Goal: Find contact information: Find a Dealer

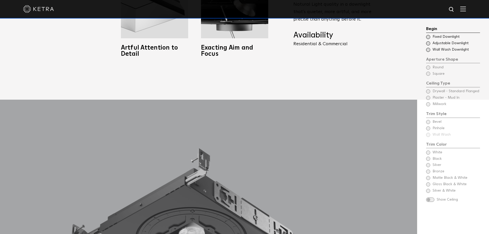
scroll to position [513, 0]
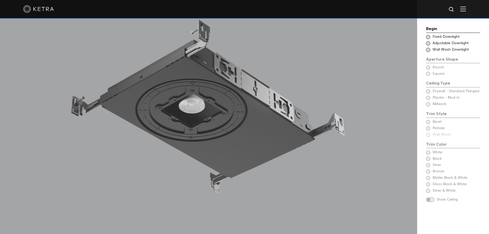
click at [429, 36] on span at bounding box center [428, 37] width 4 height 4
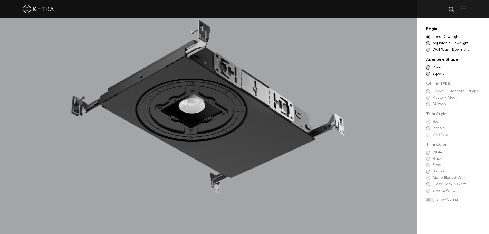
click at [428, 41] on div "Choose Aperture Shape Adjustable Downlight" at bounding box center [453, 43] width 54 height 5
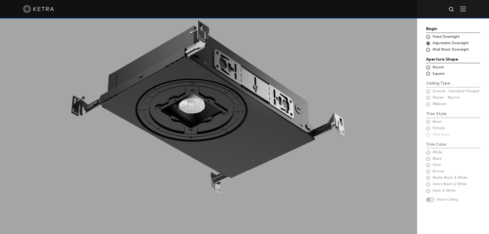
click at [427, 37] on span at bounding box center [428, 37] width 4 height 4
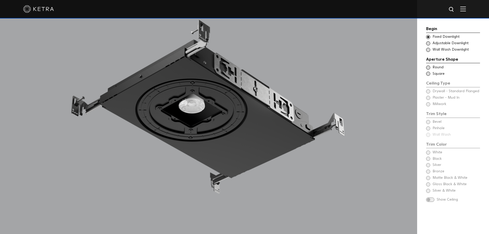
click at [428, 68] on span at bounding box center [428, 67] width 4 height 4
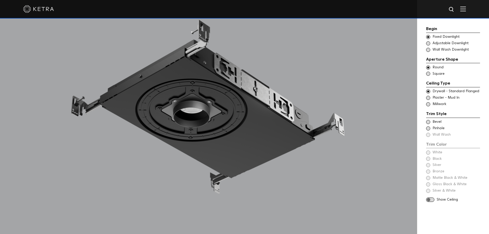
click at [428, 72] on span at bounding box center [428, 74] width 4 height 4
click at [428, 67] on span at bounding box center [428, 67] width 4 height 4
click at [433, 201] on span at bounding box center [430, 199] width 8 height 4
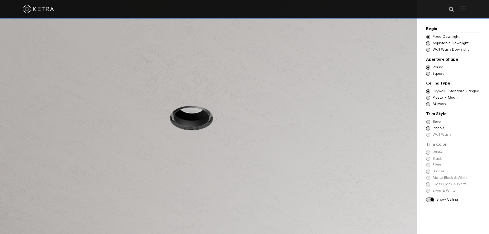
click at [433, 201] on span at bounding box center [430, 199] width 8 height 4
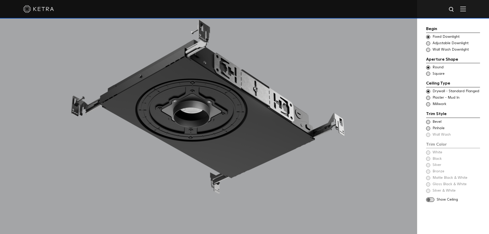
click at [429, 123] on span at bounding box center [428, 122] width 4 height 4
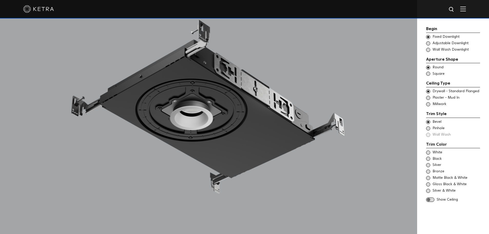
click at [426, 128] on span at bounding box center [428, 128] width 4 height 4
click at [428, 138] on div "Begin Choose Aperture Shape Fixed Downlight Choose Aperture Shape Adjustable Do…" at bounding box center [453, 105] width 54 height 159
click at [428, 135] on div "Trim Color - Round - Flanged Bevel Trim Color - Round - Pinhole - Flanged Pinho…" at bounding box center [453, 128] width 54 height 18
click at [427, 121] on span at bounding box center [428, 122] width 4 height 4
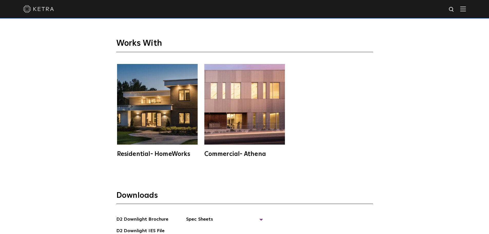
scroll to position [1514, 0]
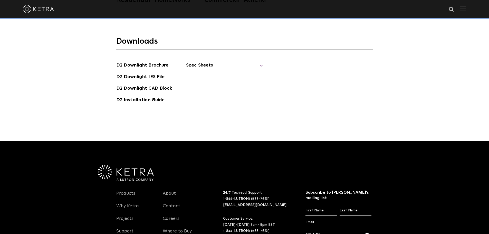
click at [203, 62] on span "Spec Sheets" at bounding box center [224, 67] width 77 height 11
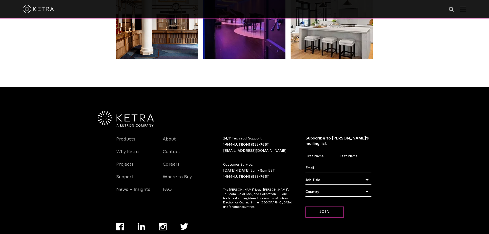
scroll to position [1062, 0]
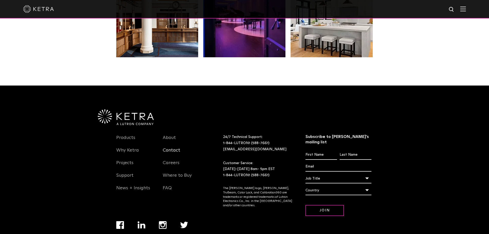
click at [176, 154] on link "Contact" at bounding box center [171, 153] width 17 height 12
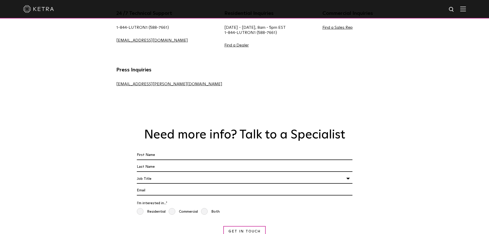
scroll to position [282, 0]
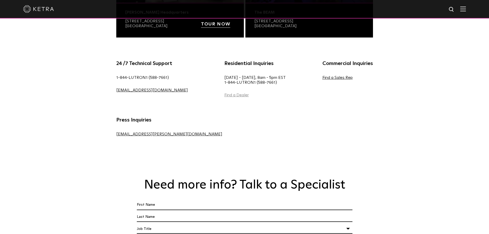
click at [224, 93] on link "Find a Dealer" at bounding box center [236, 95] width 24 height 4
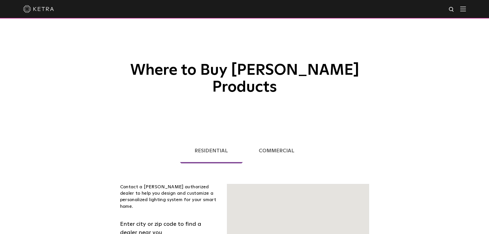
click at [276, 138] on link "Commercial" at bounding box center [276, 150] width 65 height 25
click at [274, 110] on div "Where to Buy [PERSON_NAME] Products" at bounding box center [244, 64] width 489 height 129
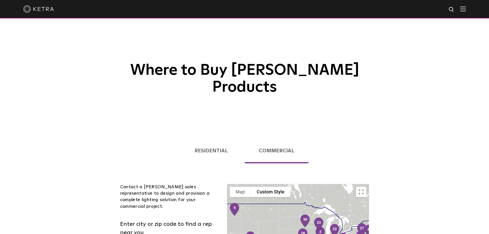
scroll to position [51, 0]
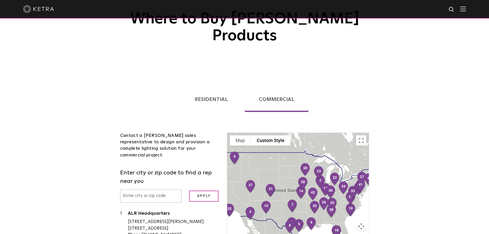
click at [158, 189] on input "text" at bounding box center [151, 195] width 62 height 13
type input "3"
type input "33166"
click at [194, 190] on input "Apply" at bounding box center [203, 195] width 29 height 11
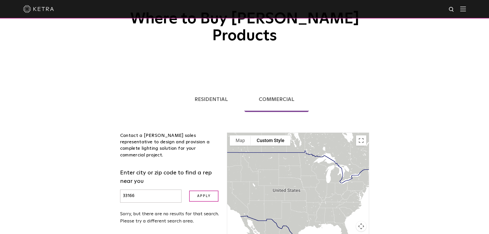
click at [159, 189] on input "33166" at bounding box center [151, 195] width 62 height 13
click at [158, 189] on input "33166" at bounding box center [151, 195] width 62 height 13
click at [157, 189] on input "33166" at bounding box center [151, 195] width 62 height 13
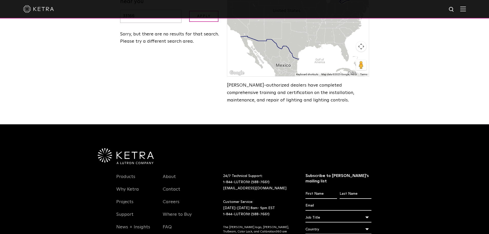
scroll to position [128, 0]
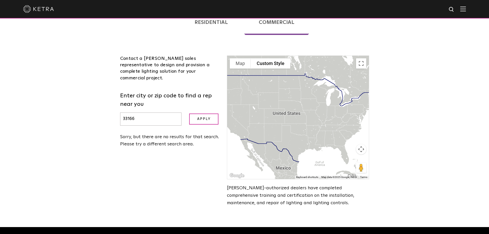
click at [297, 101] on div at bounding box center [297, 117] width 141 height 123
click at [156, 112] on input "33166" at bounding box center [151, 118] width 62 height 13
click at [189, 113] on input "Apply" at bounding box center [203, 118] width 29 height 11
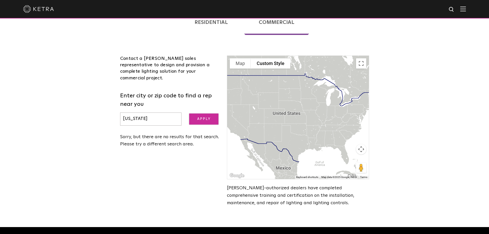
type input "[US_STATE]"
click at [205, 113] on input "Apply" at bounding box center [203, 118] width 29 height 11
click at [143, 112] on input "[US_STATE]" at bounding box center [151, 118] width 62 height 13
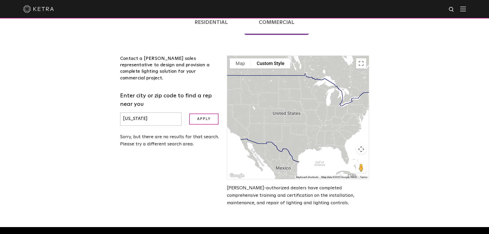
click at [143, 112] on input "[US_STATE]" at bounding box center [151, 118] width 62 height 13
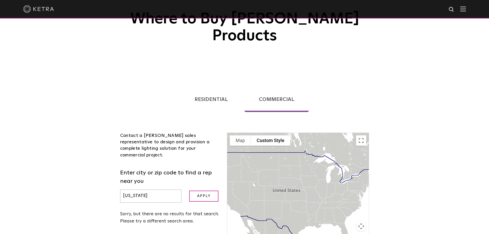
scroll to position [77, 0]
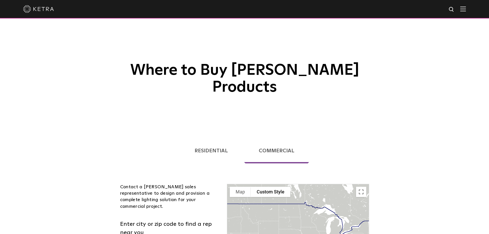
scroll to position [77, 0]
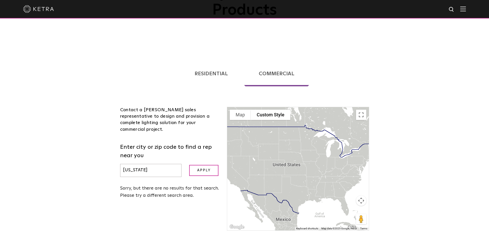
click at [207, 61] on link "Residential" at bounding box center [211, 73] width 63 height 25
click at [208, 61] on link "Residential" at bounding box center [211, 73] width 63 height 25
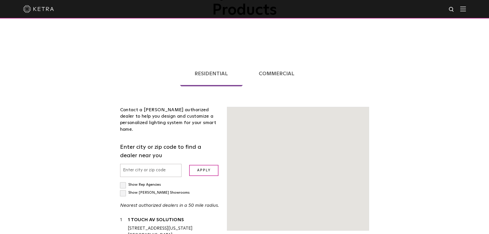
click at [164, 52] on ul "Residential Commercial" at bounding box center [244, 71] width 257 height 39
click at [169, 107] on div "Contact a [PERSON_NAME] authorized dealer to help you design and customize a pe…" at bounding box center [169, 216] width 107 height 218
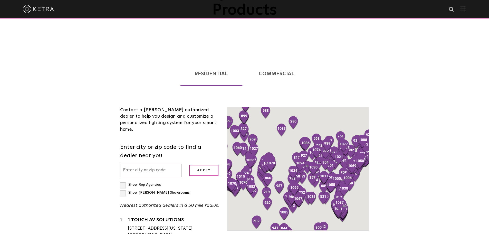
scroll to position [131, 0]
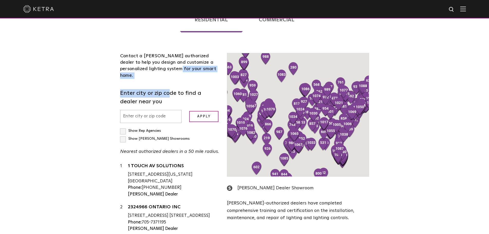
click at [121, 110] on input "text" at bounding box center [151, 116] width 62 height 13
click at [136, 110] on input "text" at bounding box center [151, 116] width 62 height 13
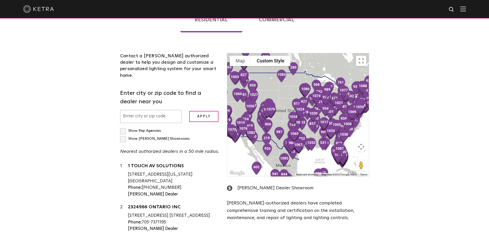
click at [170, 137] on label "Show [PERSON_NAME] Showrooms" at bounding box center [155, 139] width 70 height 4
click at [123, 127] on input "Show [PERSON_NAME] Showrooms" at bounding box center [121, 128] width 3 height 3
checkbox input "true"
click at [304, 86] on div at bounding box center [297, 114] width 141 height 123
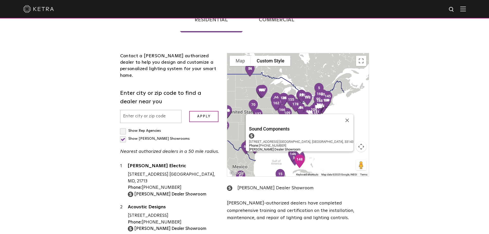
scroll to position [156, 0]
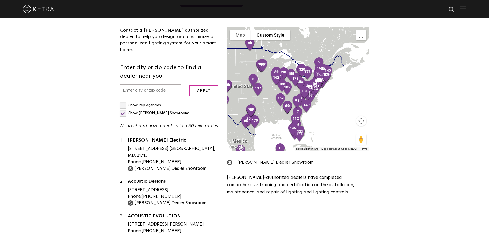
click at [172, 84] on input "text" at bounding box center [151, 90] width 62 height 13
type input "33166"
click at [200, 85] on input "Apply" at bounding box center [203, 90] width 29 height 11
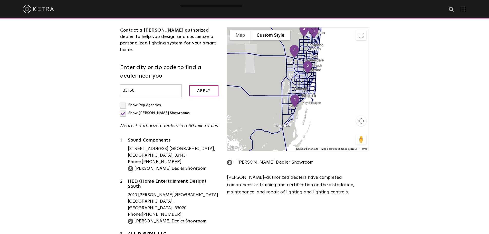
click at [121, 103] on label "Show Rep Agencies" at bounding box center [140, 105] width 41 height 4
click at [121, 101] on input "Show Rep Agencies" at bounding box center [121, 102] width 3 height 3
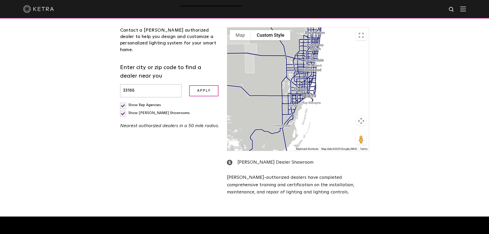
click at [123, 103] on label "Show Rep Agencies" at bounding box center [140, 105] width 41 height 4
click at [123, 101] on input "Show Rep Agencies" at bounding box center [121, 102] width 3 height 3
checkbox input "false"
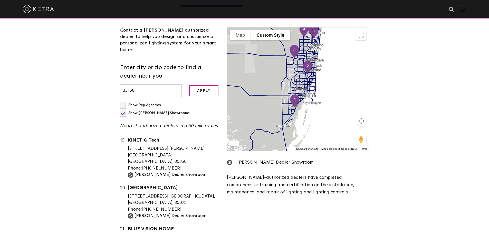
scroll to position [0, 0]
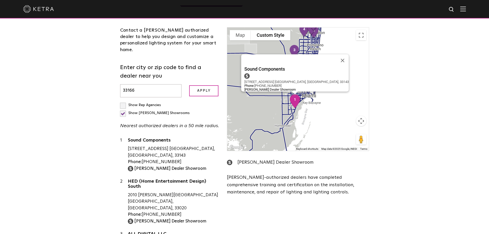
click at [293, 92] on img "1" at bounding box center [294, 101] width 15 height 18
